Goal: Information Seeking & Learning: Learn about a topic

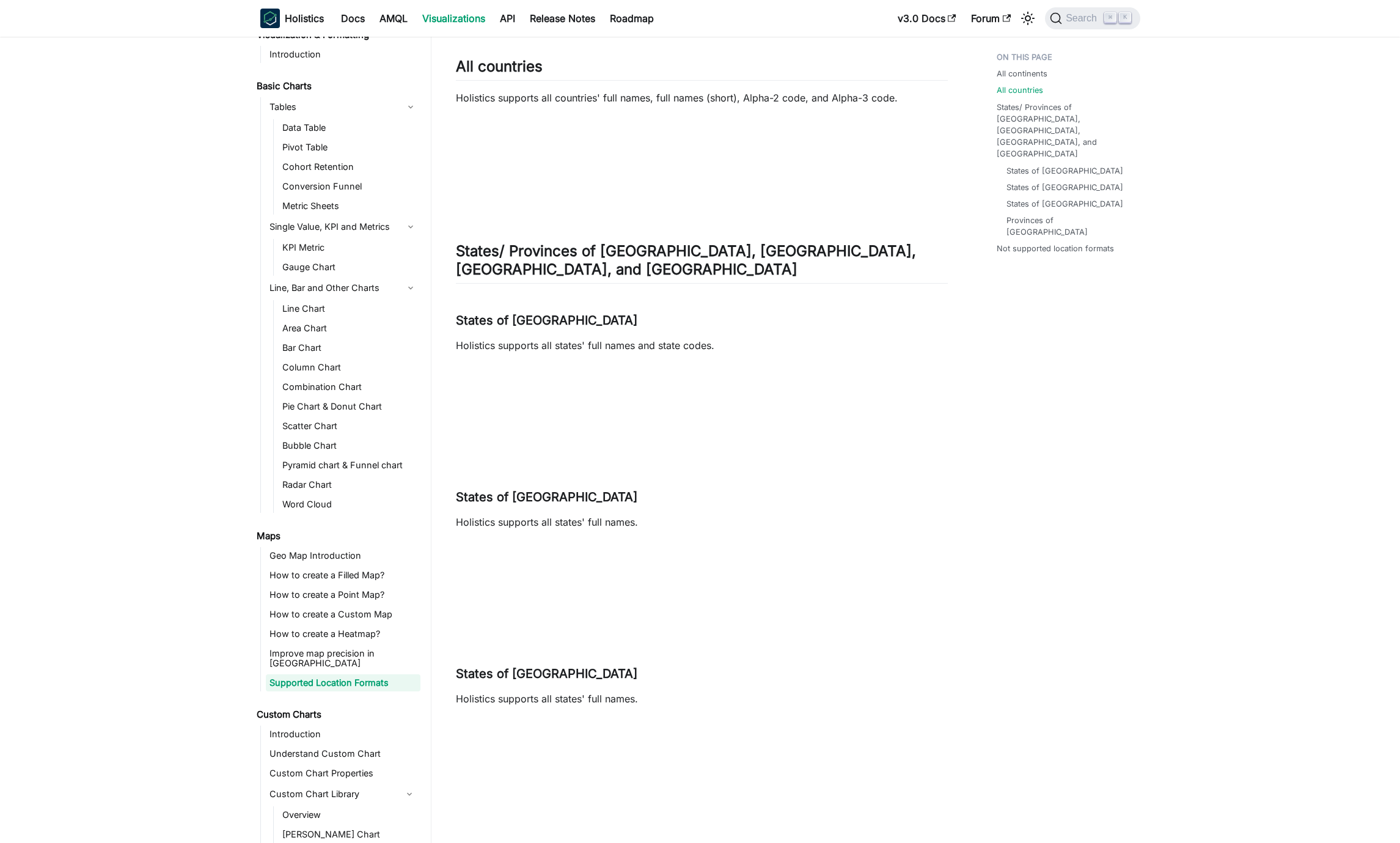
click at [812, 461] on div "When your location data matches Holistics' map data, both in terms of name and …" at bounding box center [702, 302] width 492 height 1833
click at [802, 253] on h2 "States/ Provinces of [GEOGRAPHIC_DATA], [GEOGRAPHIC_DATA], [GEOGRAPHIC_DATA], a…" at bounding box center [702, 263] width 492 height 42
click at [1032, 446] on div "All continents All countries States/ Provinces of [GEOGRAPHIC_DATA], [GEOGRAPHI…" at bounding box center [1063, 351] width 181 height 1981
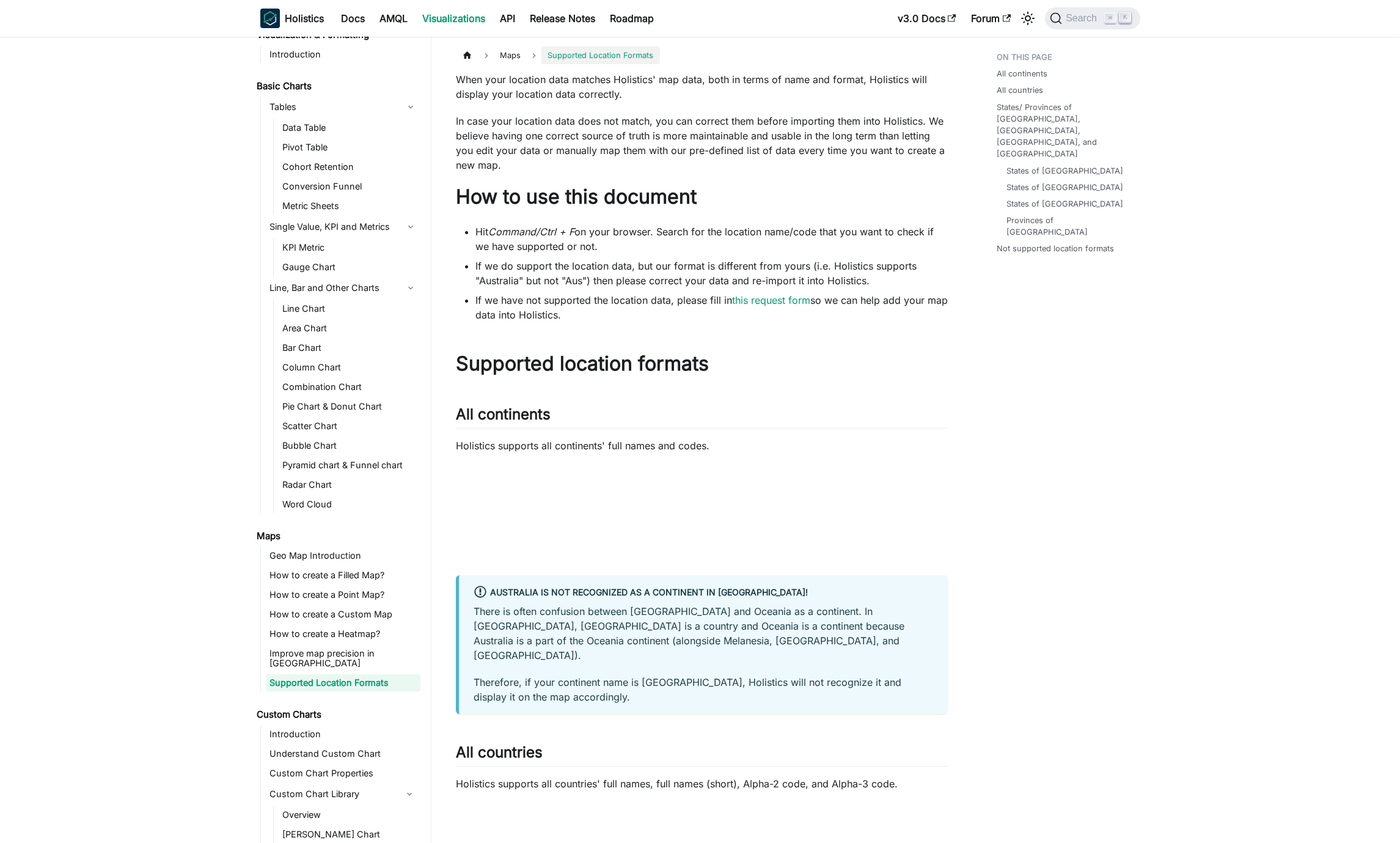
click at [333, 559] on link "Geo Map Introduction" at bounding box center [343, 556] width 155 height 17
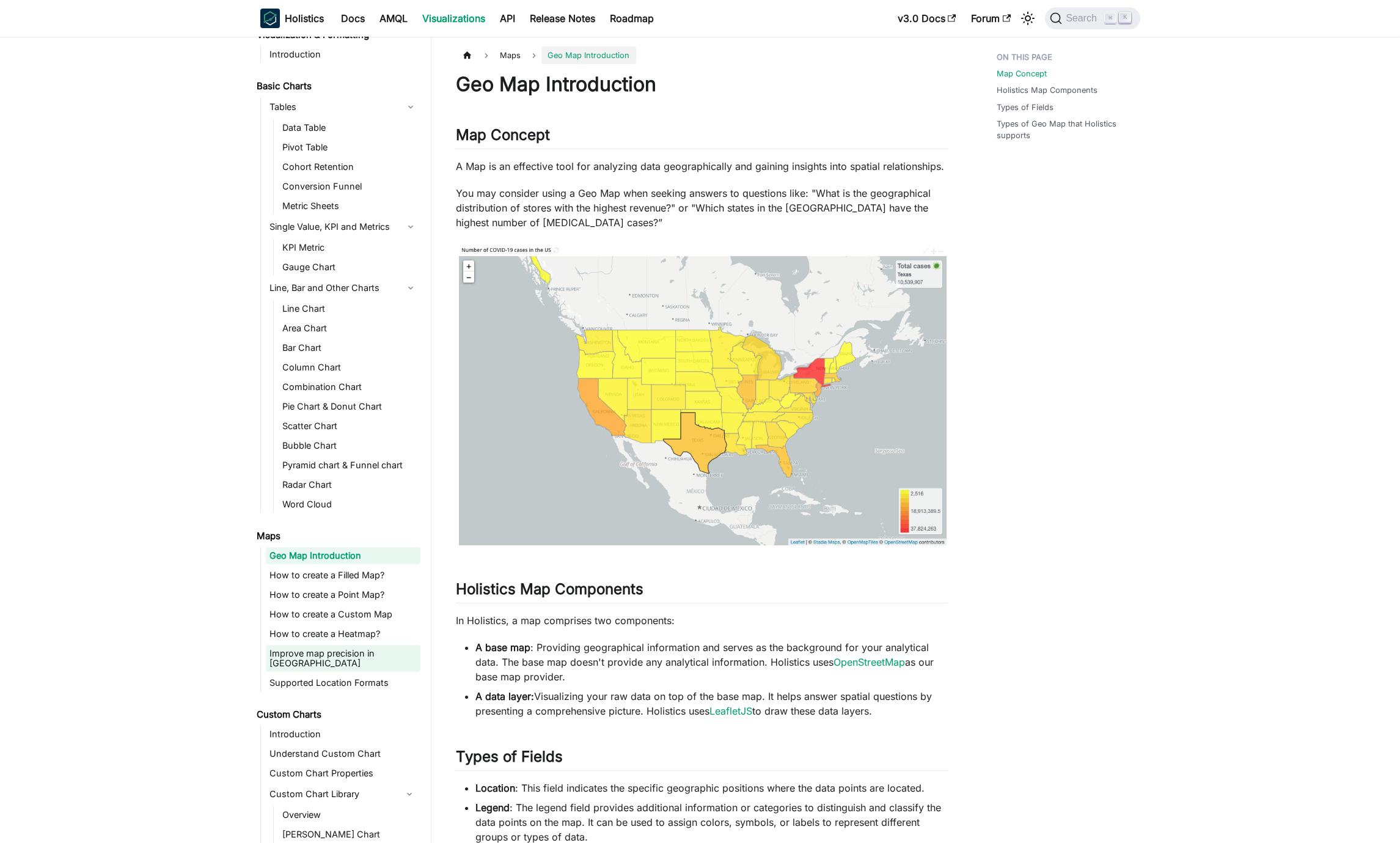
click at [362, 657] on link "Improve map precision in [GEOGRAPHIC_DATA]" at bounding box center [343, 658] width 155 height 27
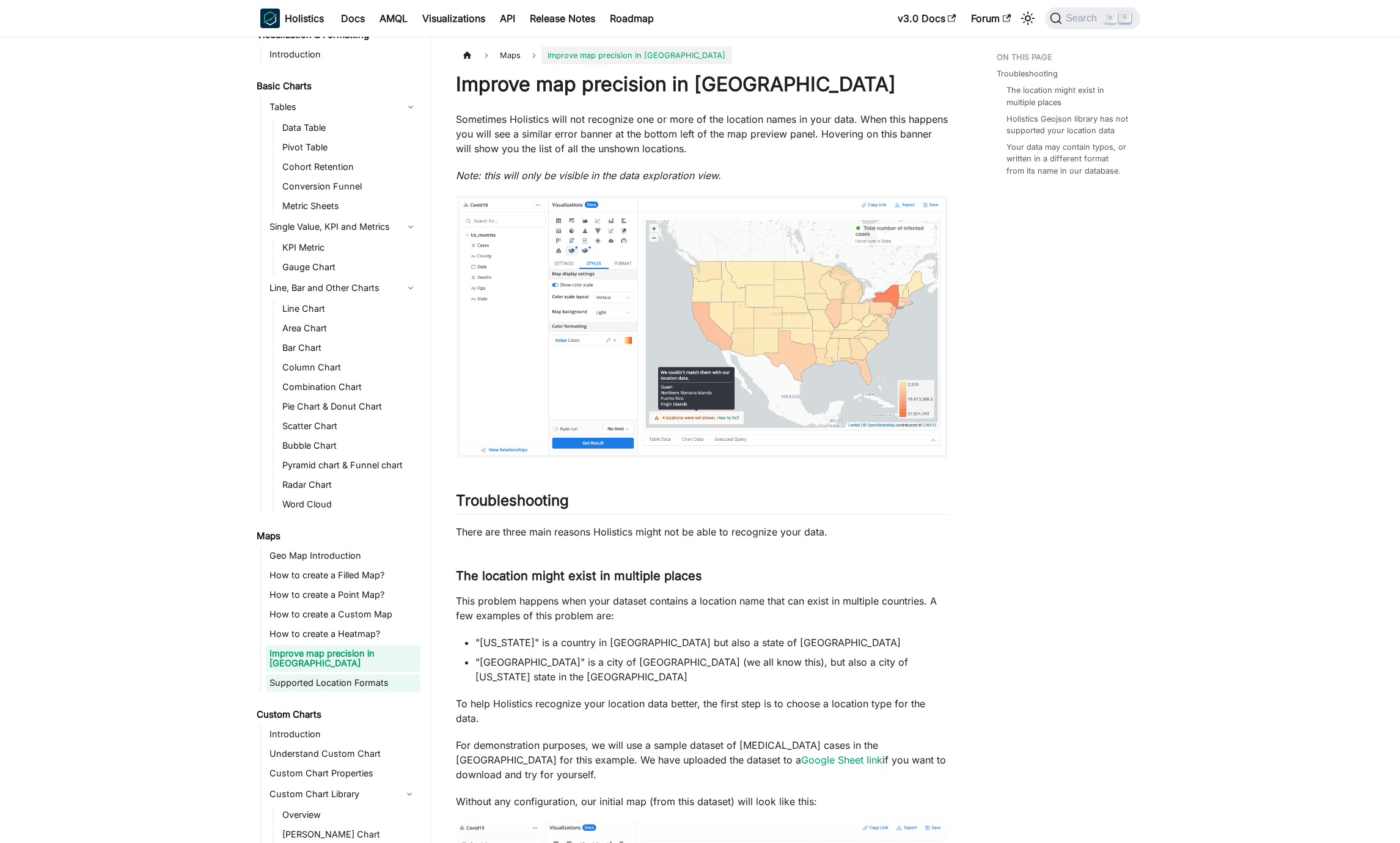
click at [361, 674] on link "Supported Location Formats" at bounding box center [343, 683] width 155 height 17
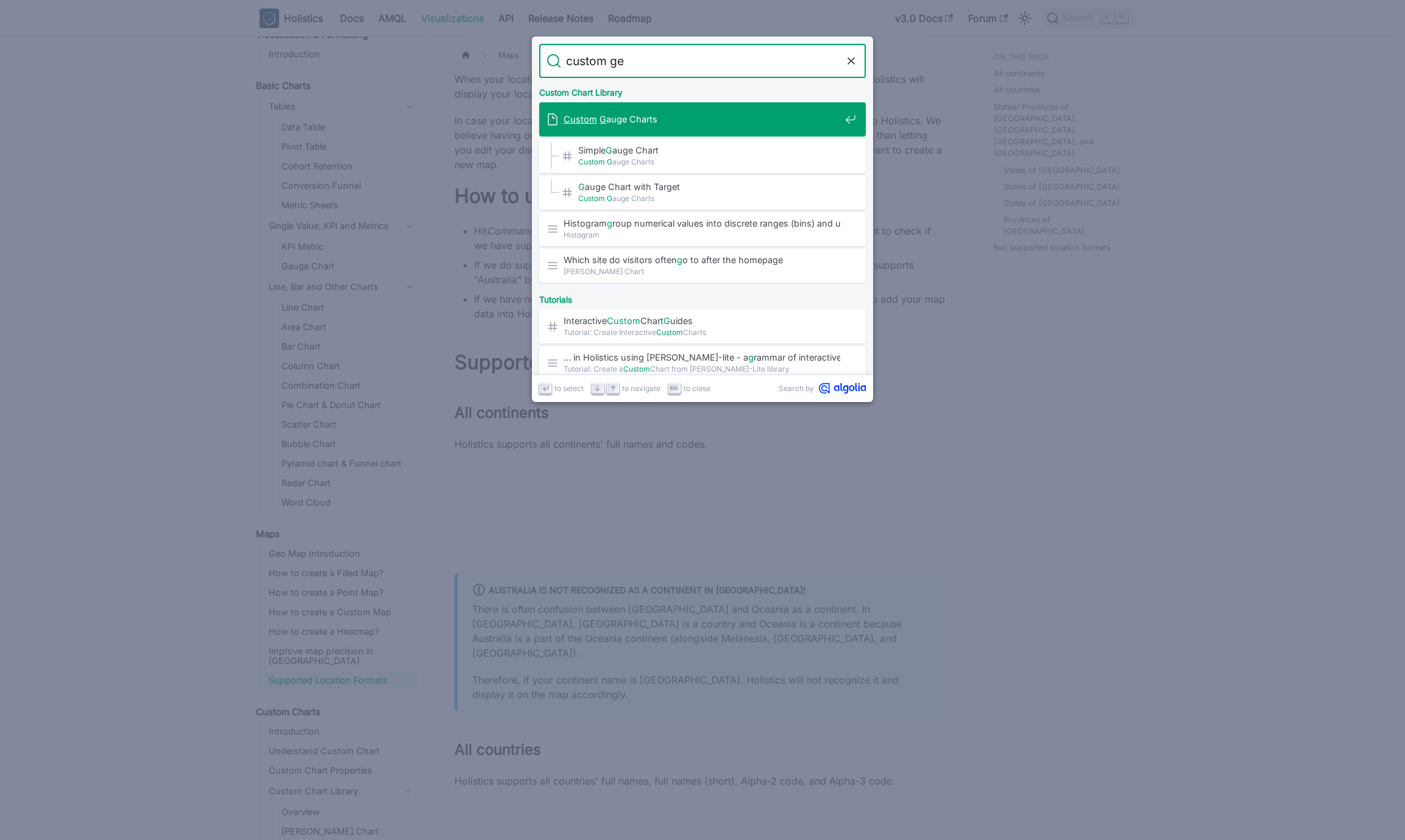
type input "custom geo"
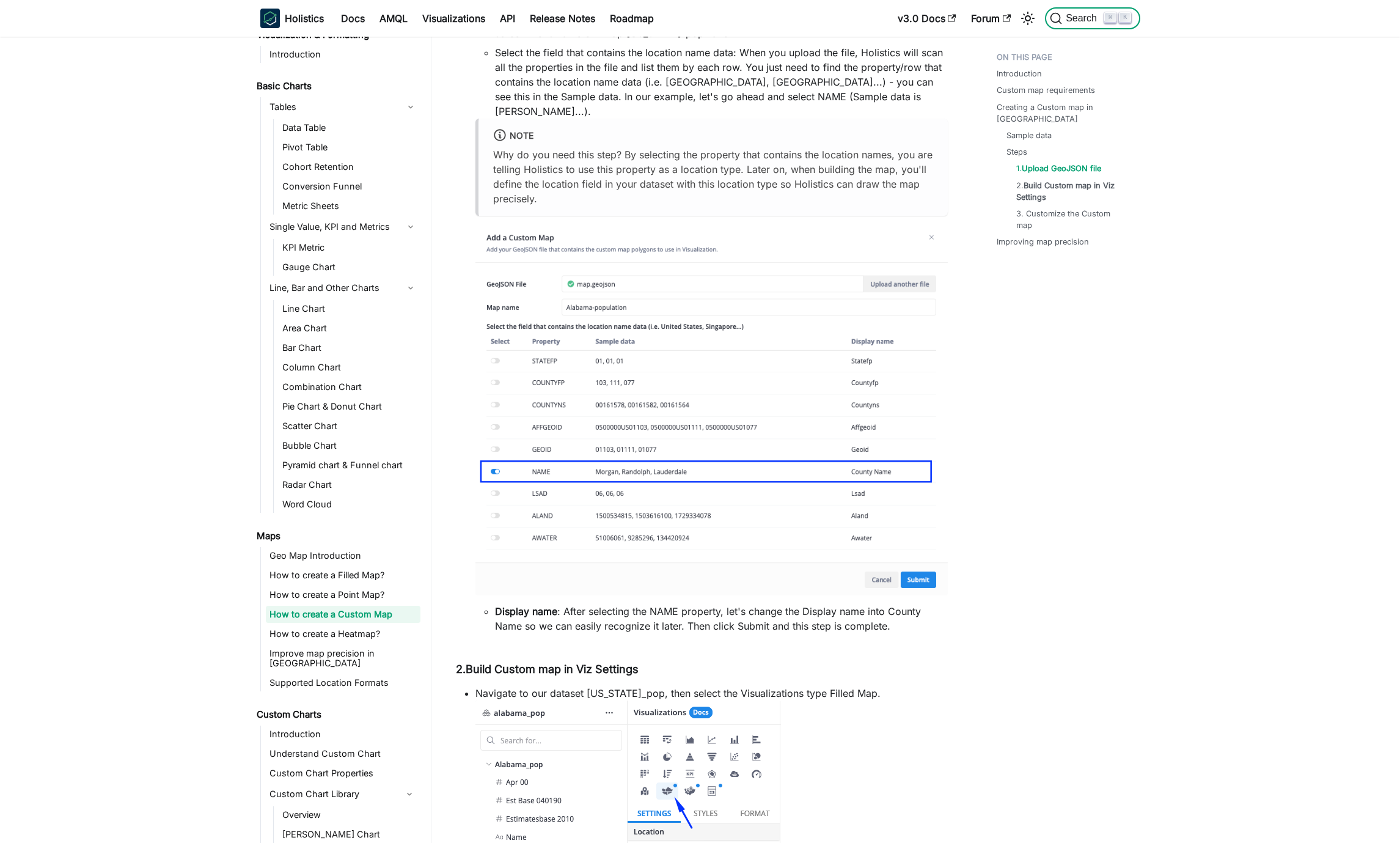
scroll to position [2104, 0]
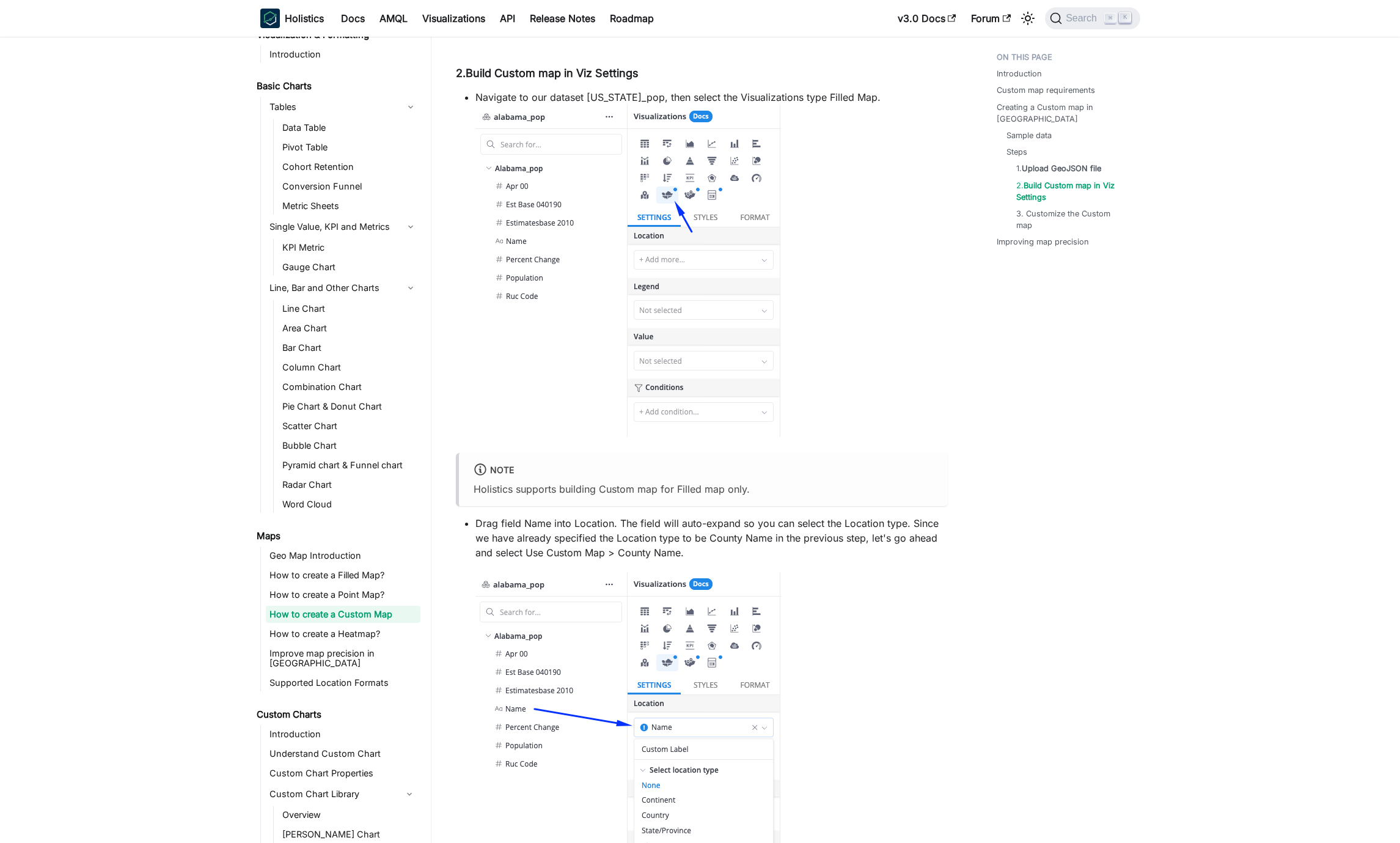
click at [1041, 541] on div "Introduction Custom map requirements Creating a Custom map in Holistics Sample …" at bounding box center [1063, 859] width 181 height 5832
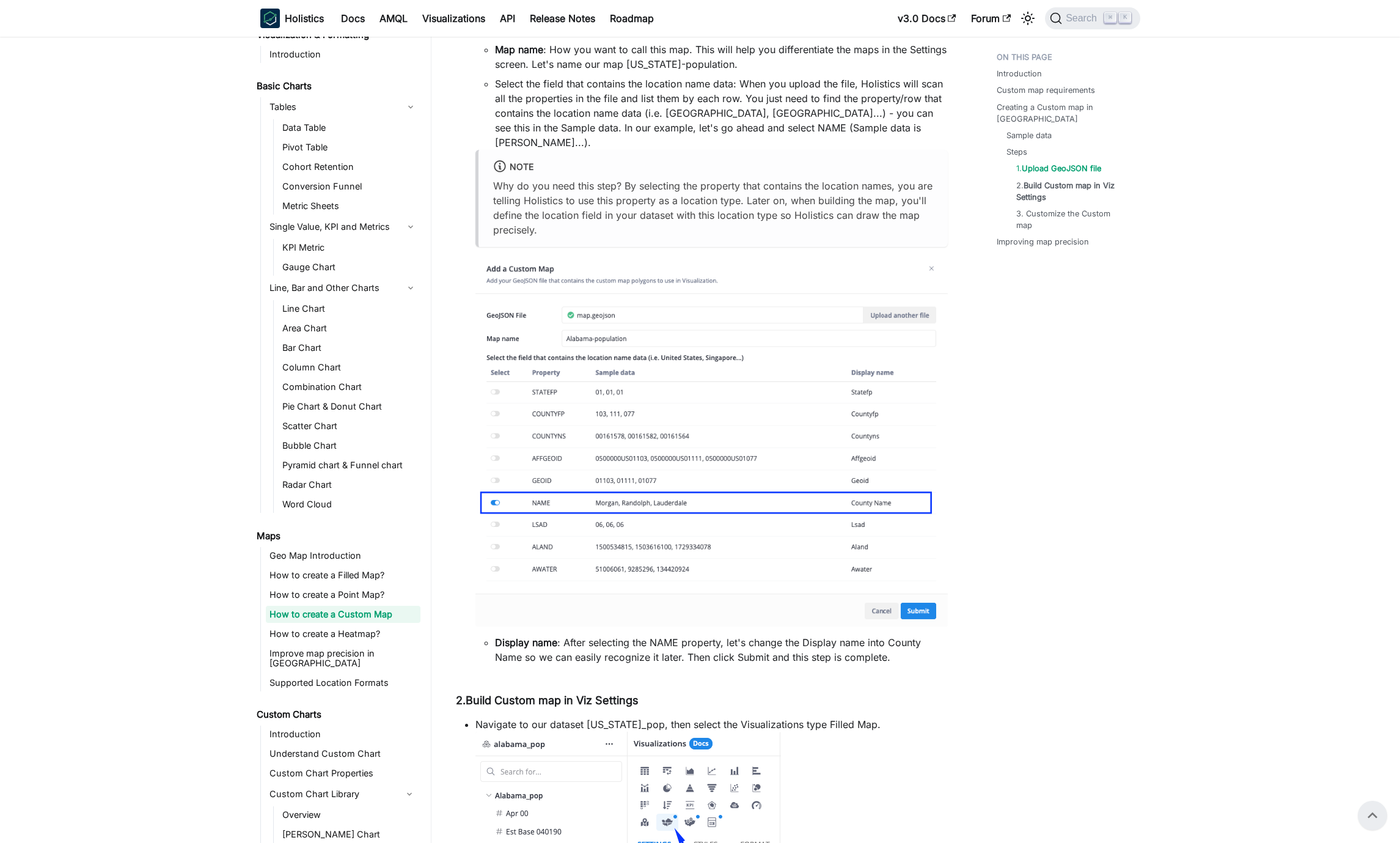
scroll to position [1312, 0]
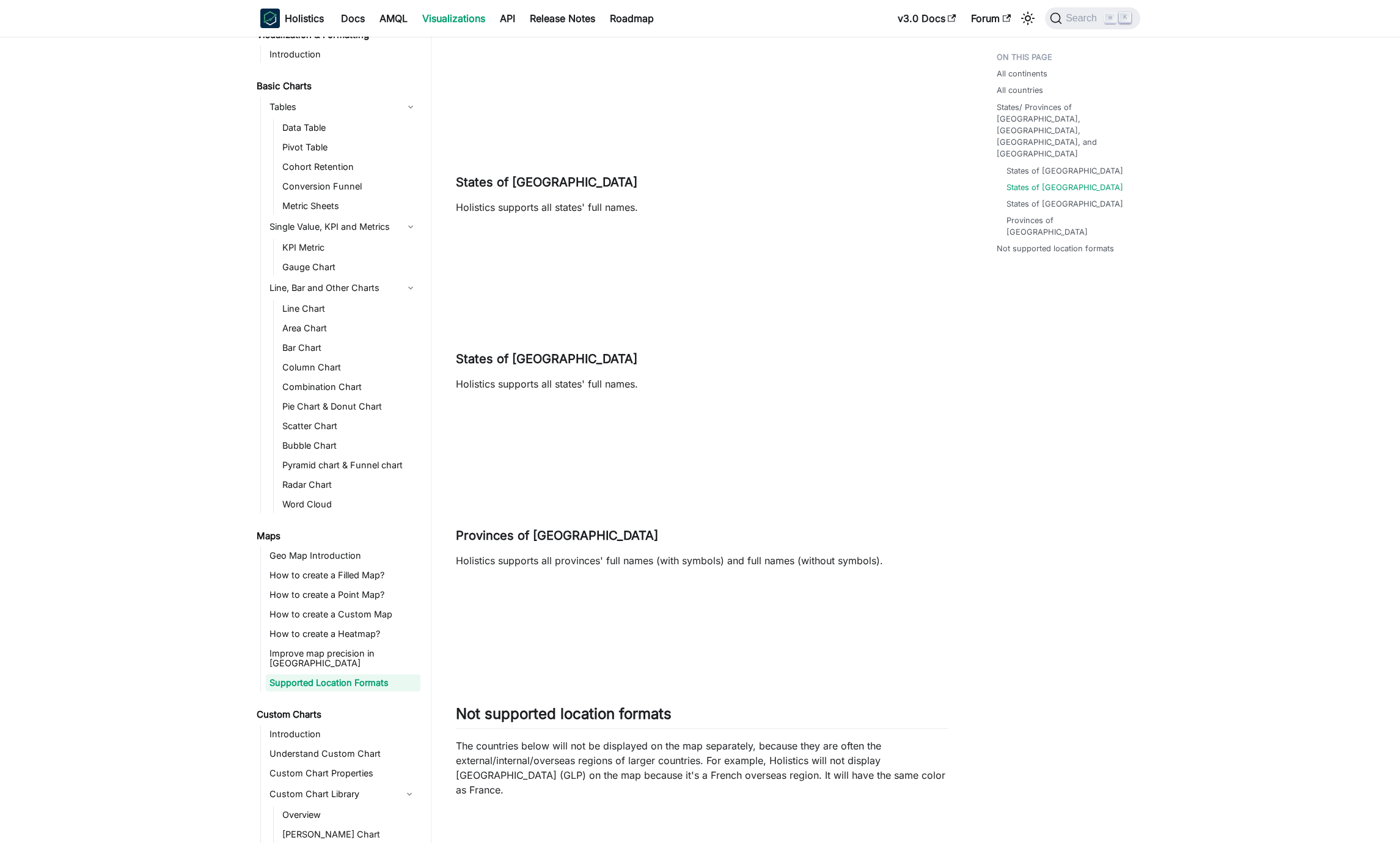
scroll to position [1216, 0]
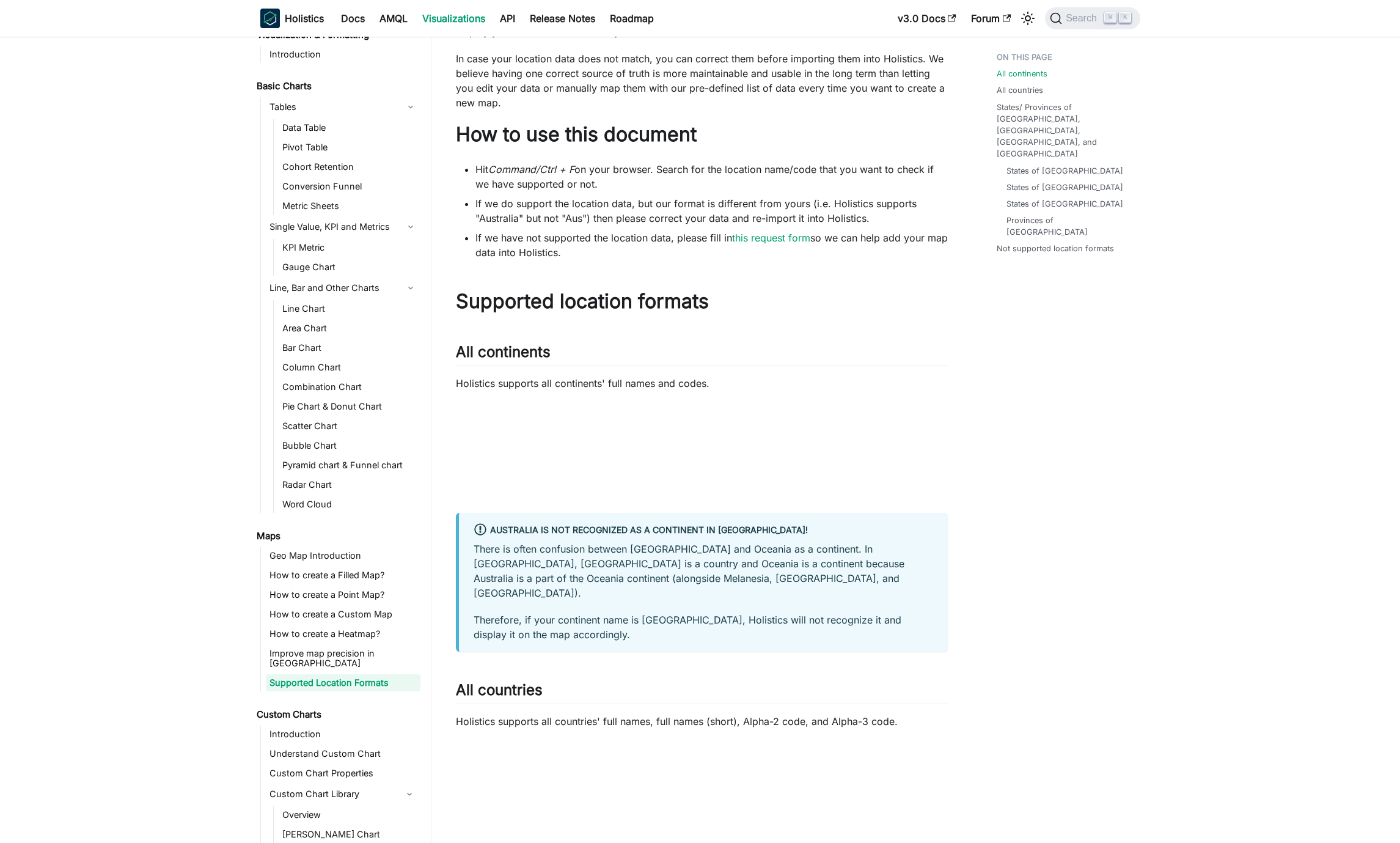
scroll to position [0, 0]
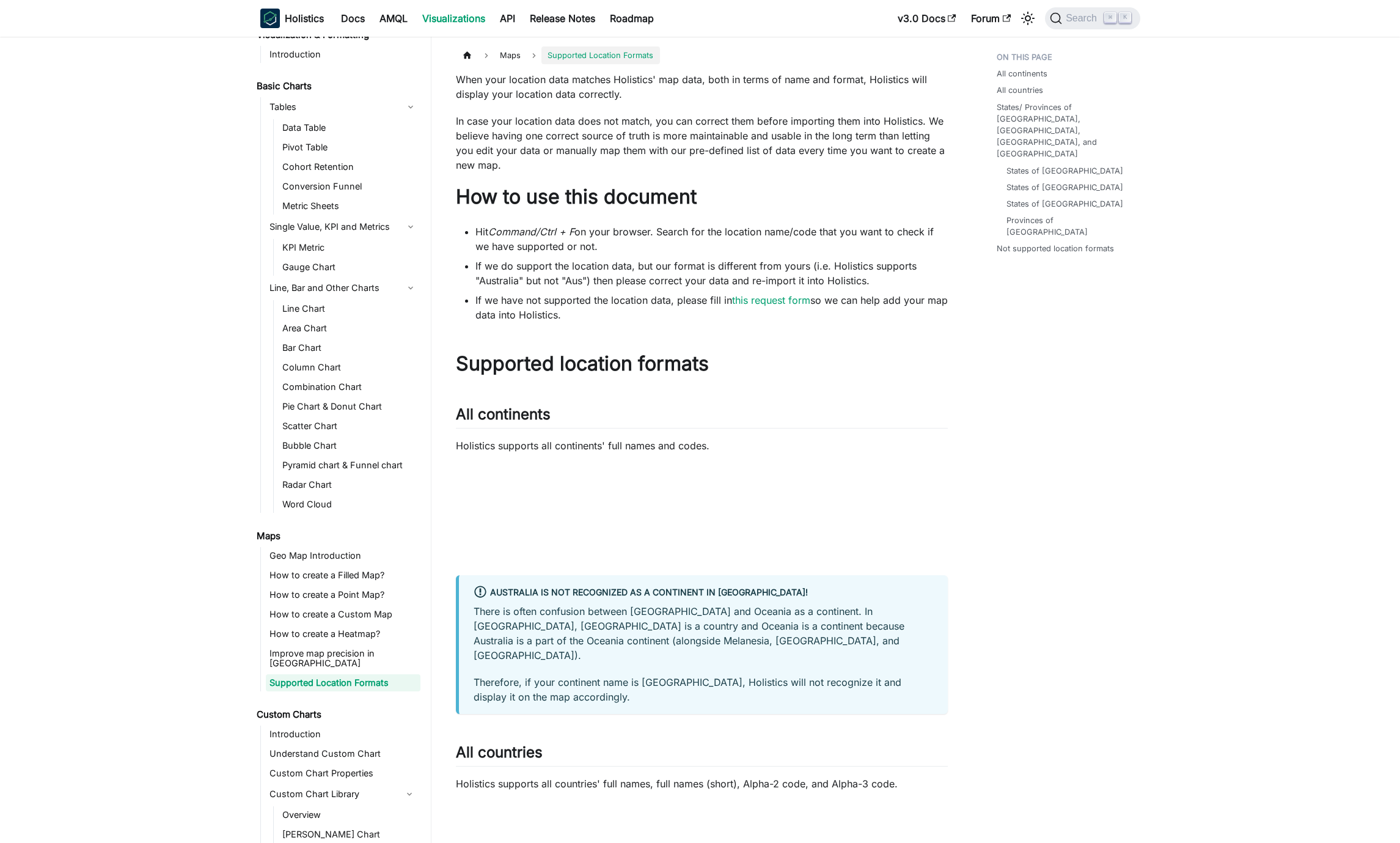
click at [674, 147] on p "In case your location data does not match, you can correct them before importin…" at bounding box center [702, 143] width 492 height 58
